Goal: Information Seeking & Learning: Learn about a topic

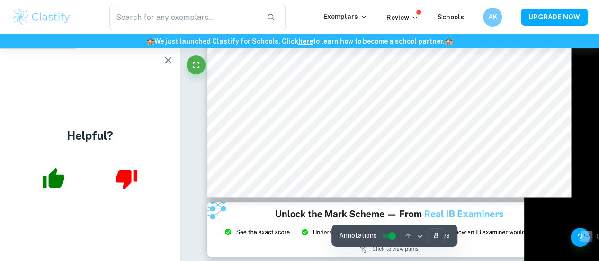
scroll to position [741, 0]
click at [161, 60] on button "button" at bounding box center [168, 60] width 19 height 19
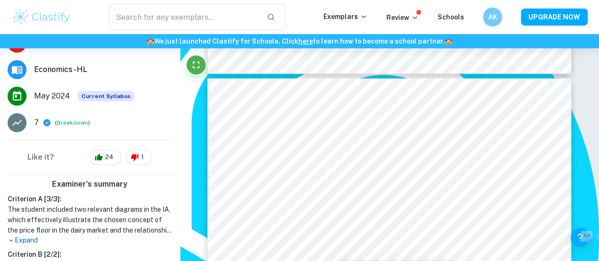
scroll to position [140, 0]
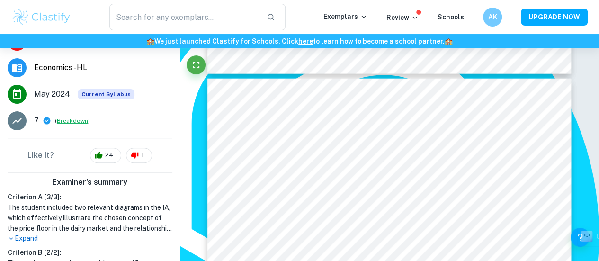
click at [65, 120] on button "Breakdown" at bounding box center [72, 121] width 31 height 9
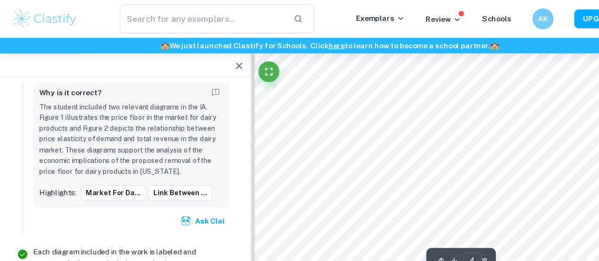
scroll to position [1628, 0]
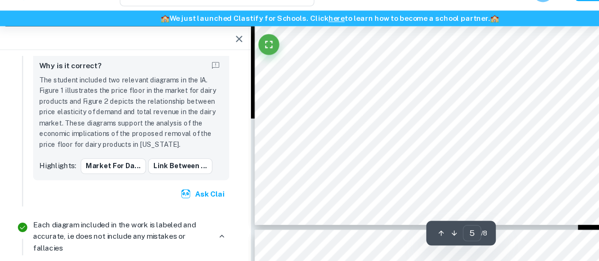
type input "6"
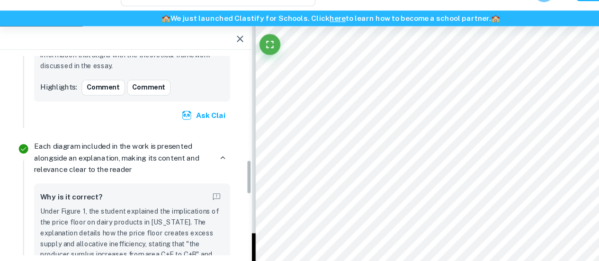
scroll to position [538, 0]
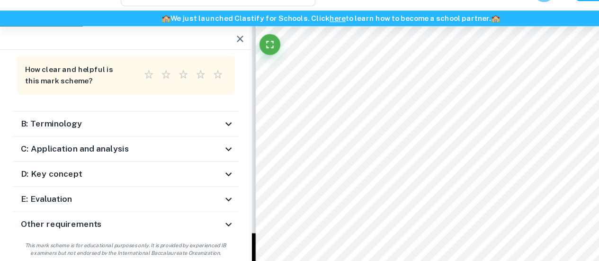
click at [144, 128] on div "B: Terminology" at bounding box center [113, 137] width 205 height 23
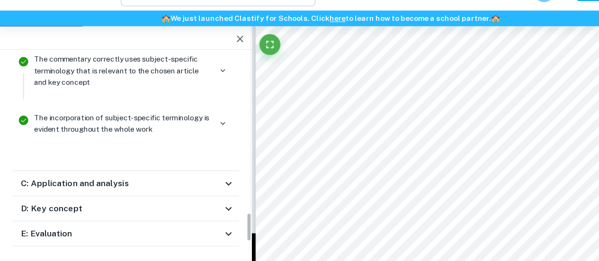
scroll to position [973, 0]
